Goal: Transaction & Acquisition: Download file/media

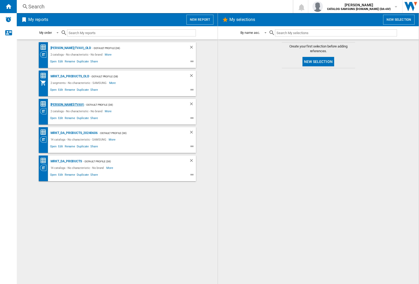
click at [58, 104] on div "[PERSON_NAME](TVAV)" at bounding box center [66, 104] width 35 height 7
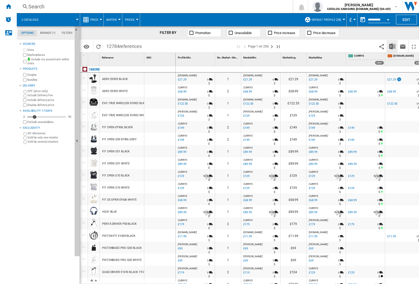
click at [392, 46] on img "Download in Excel" at bounding box center [392, 46] width 6 height 6
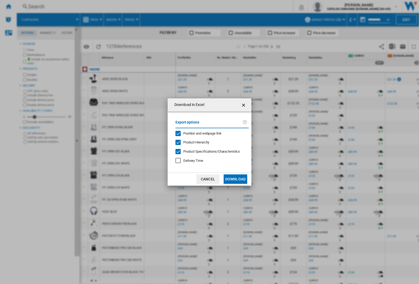
click at [210, 133] on span "Position and webpage link" at bounding box center [202, 133] width 38 height 4
click at [235, 179] on button "Download" at bounding box center [236, 178] width 24 height 9
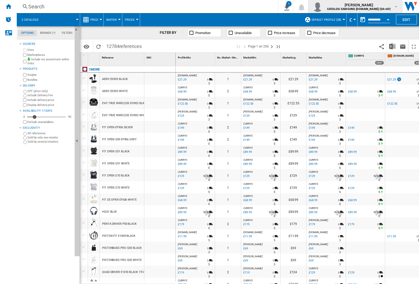
click at [323, 7] on img "button" at bounding box center [317, 6] width 10 height 10
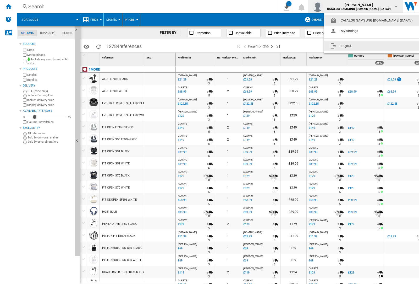
click at [364, 46] on button "Logout" at bounding box center [372, 46] width 97 height 10
